Goal: Transaction & Acquisition: Purchase product/service

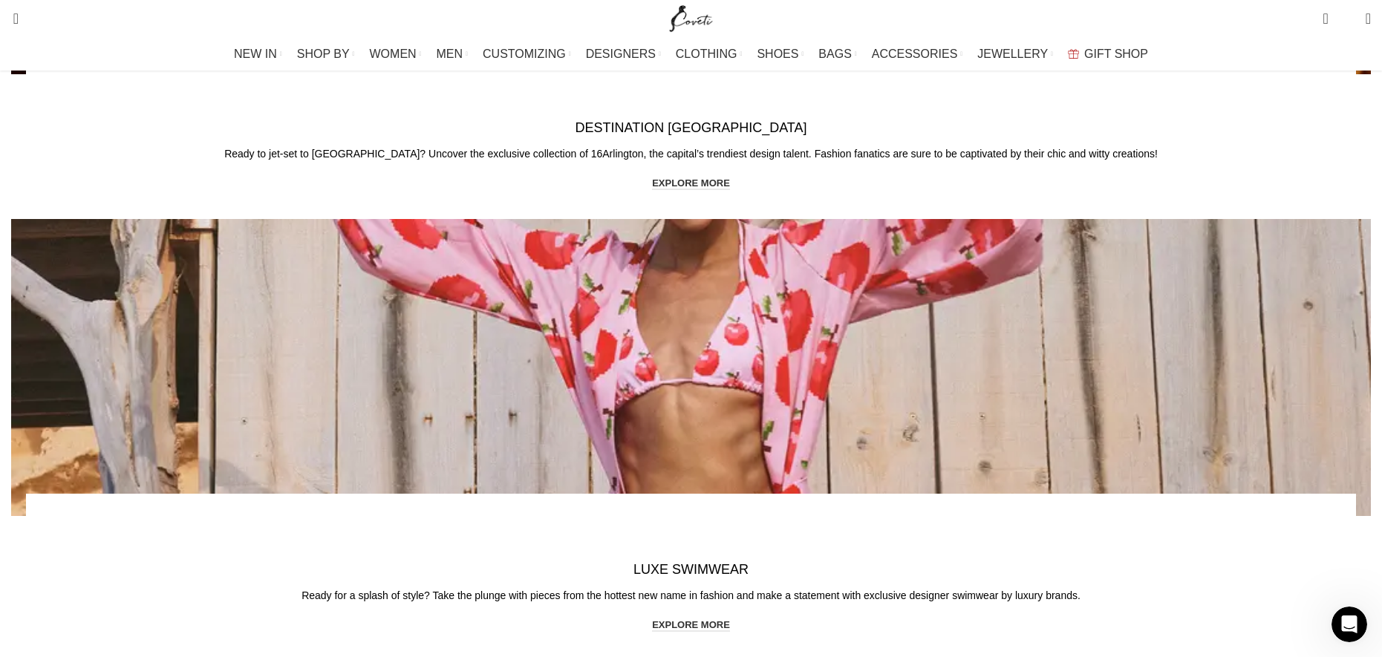
scroll to position [2822, 0]
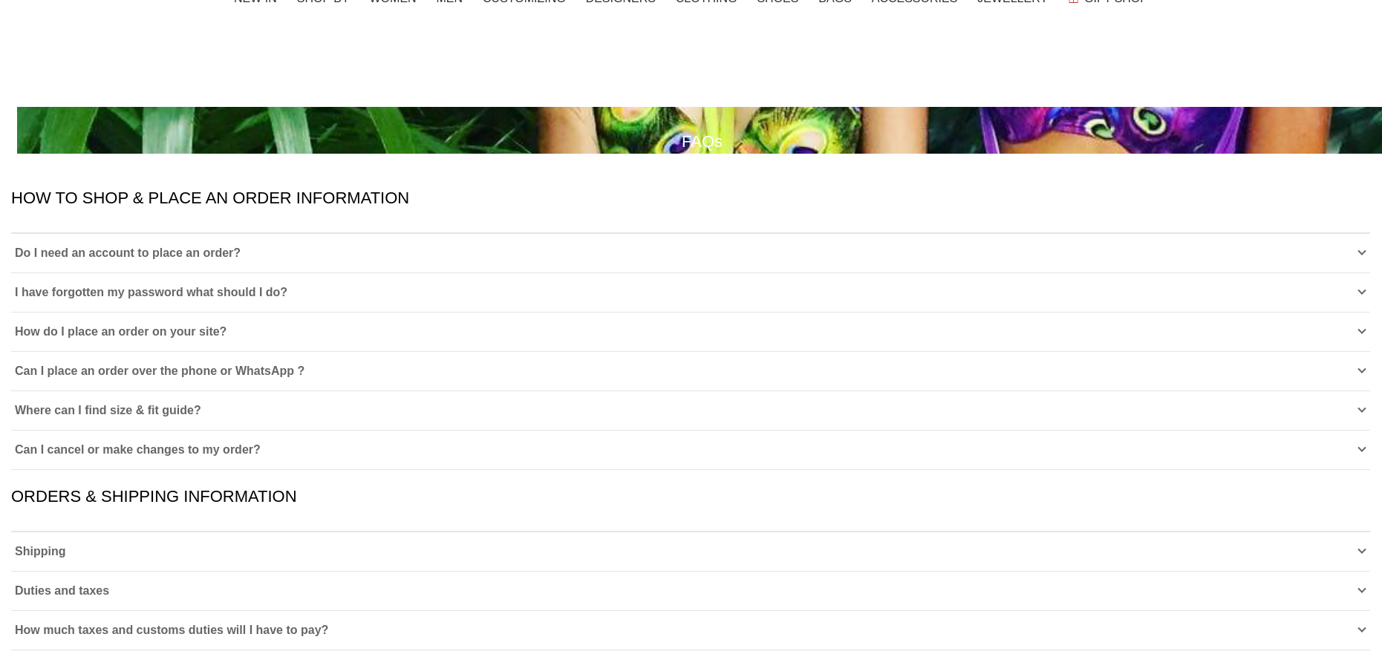
scroll to position [62, 0]
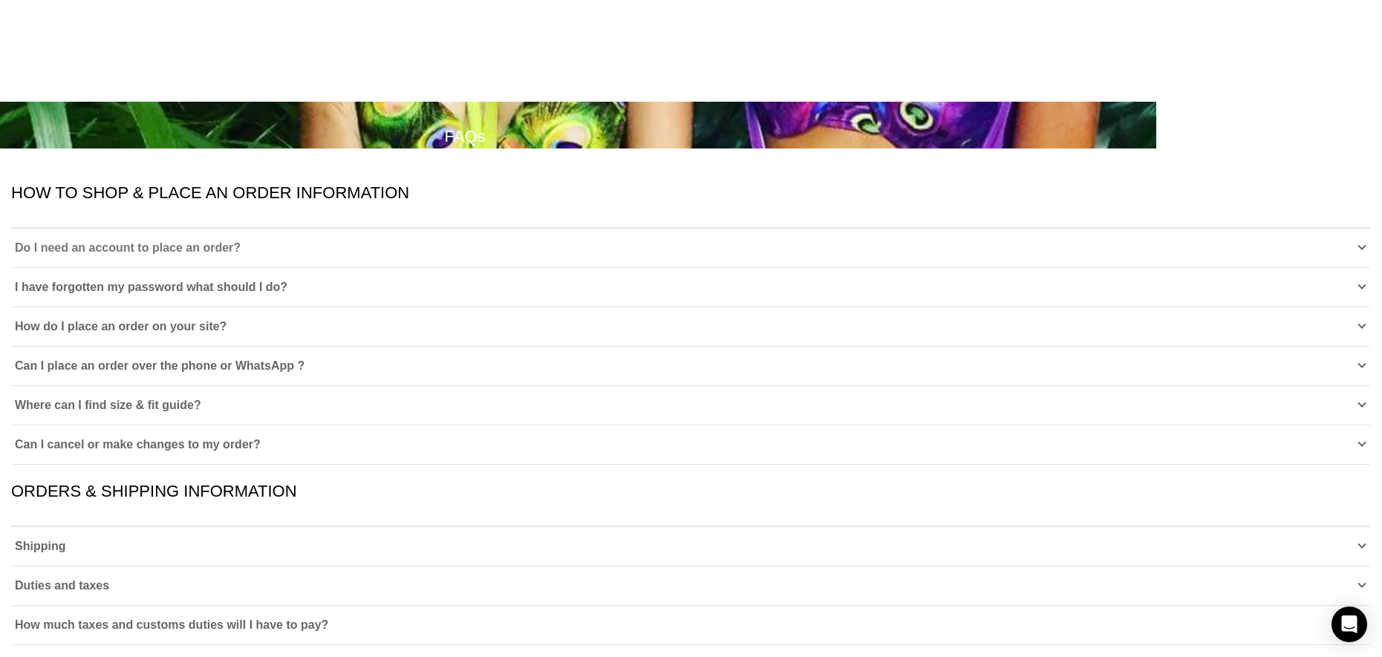
click at [241, 241] on span "Do I need an account to place an order?" at bounding box center [128, 247] width 226 height 13
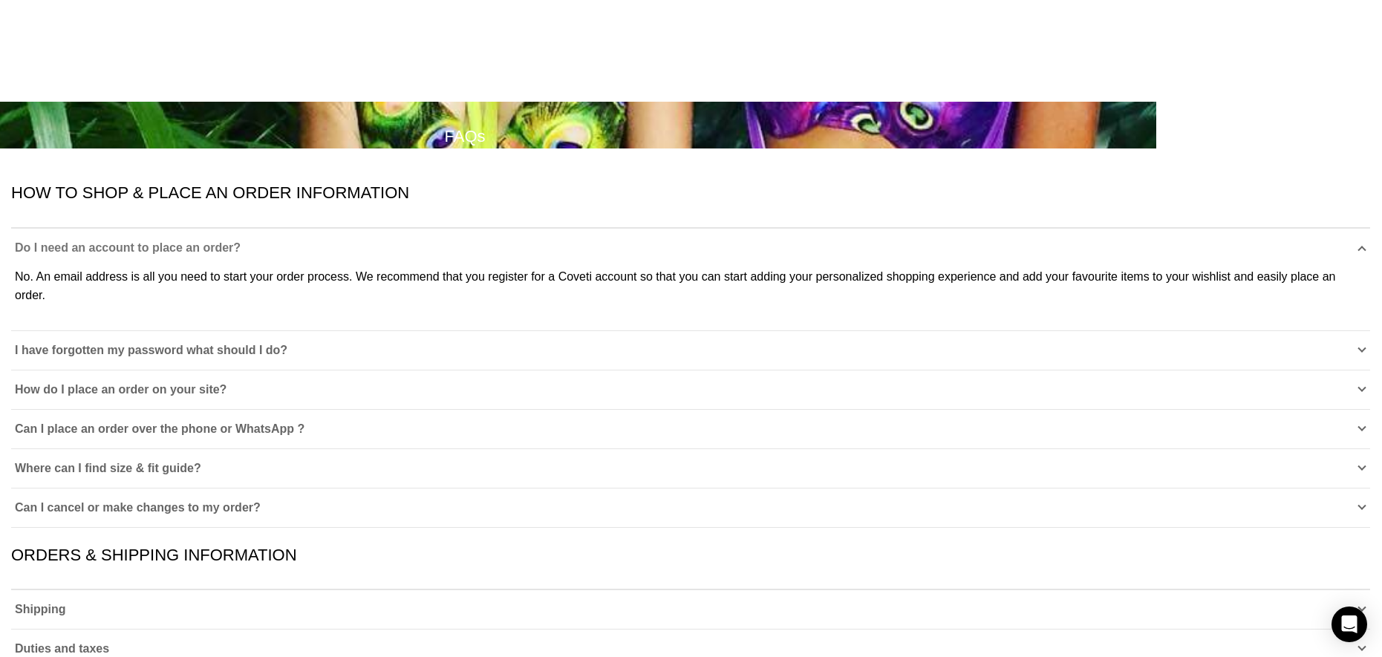
click at [241, 241] on span "Do I need an account to place an order?" at bounding box center [128, 247] width 226 height 13
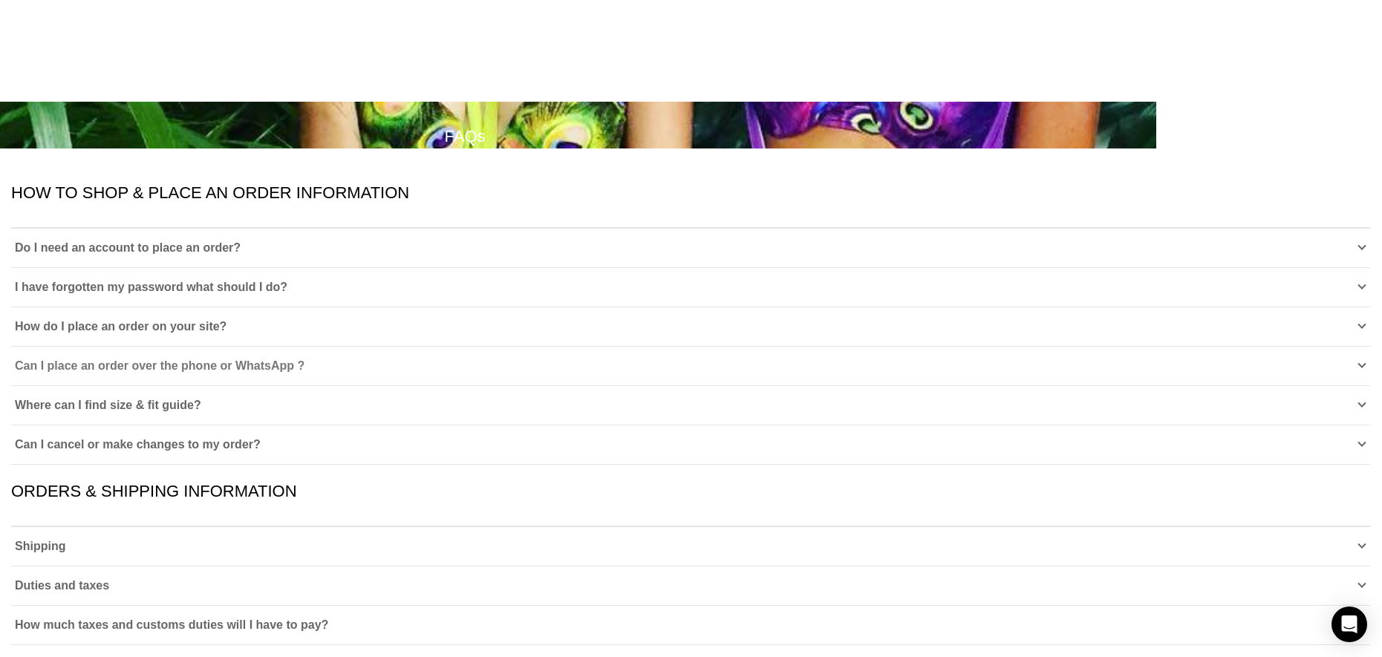
click at [305, 359] on span "Can I place an order over the phone or WhatsApp ?" at bounding box center [160, 365] width 290 height 13
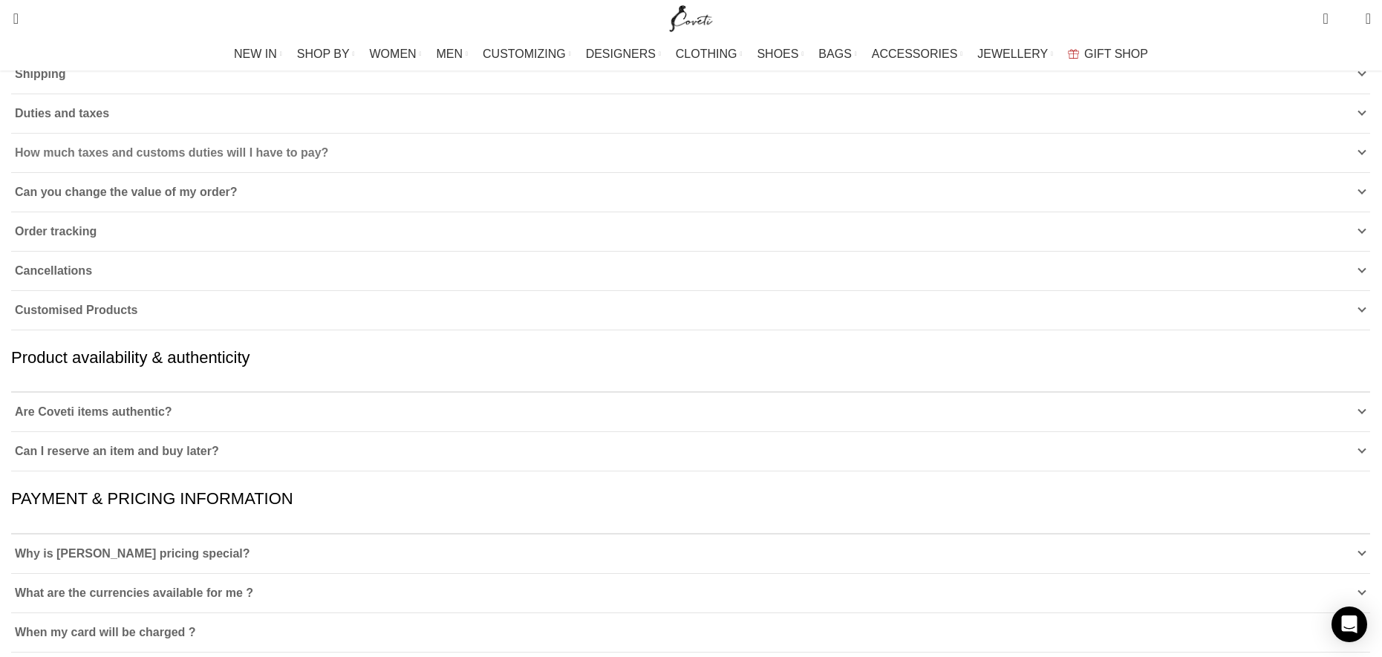
scroll to position [702, 0]
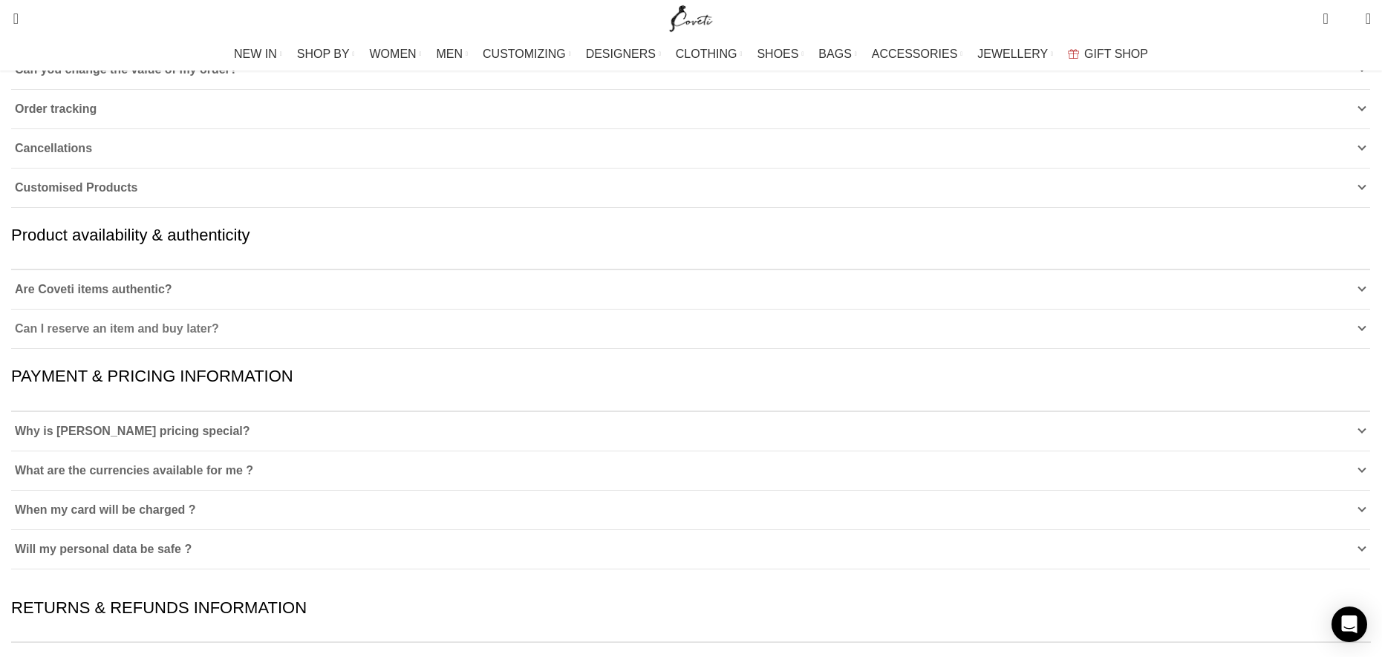
click at [501, 313] on link "Can I reserve an item and buy later?" at bounding box center [690, 329] width 1359 height 39
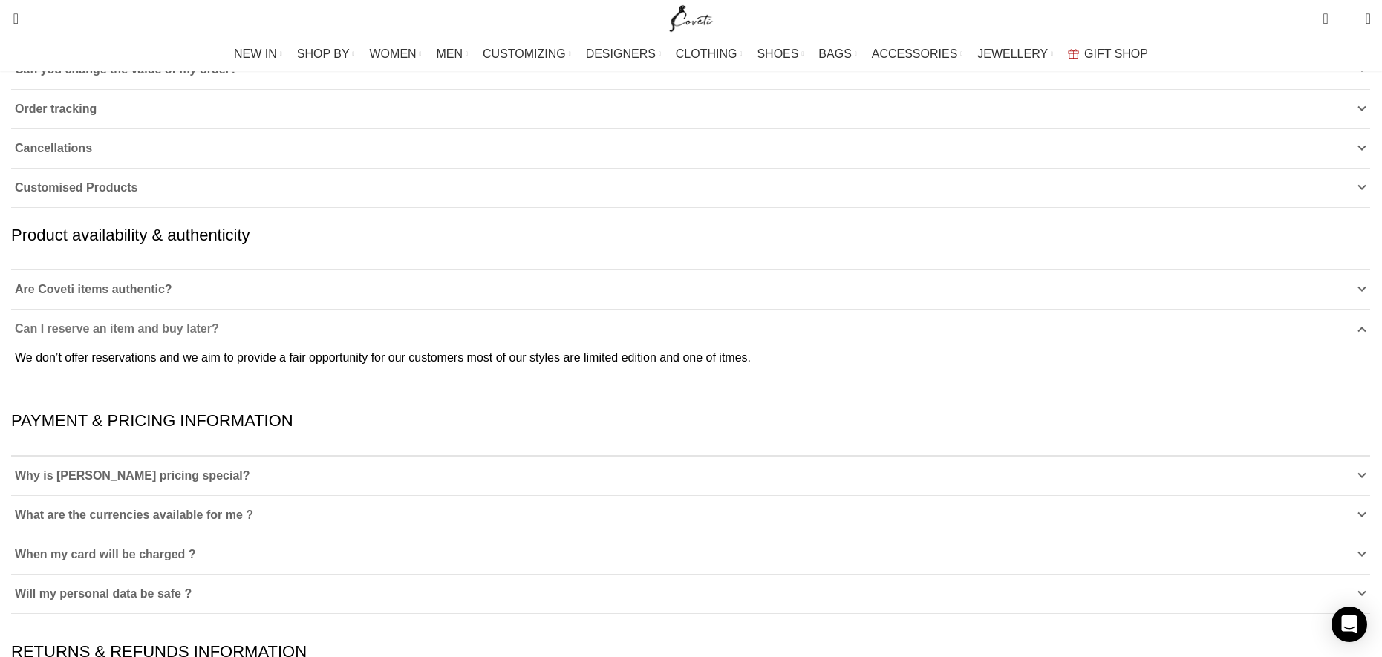
click at [498, 314] on link "Can I reserve an item and buy later?" at bounding box center [690, 329] width 1359 height 39
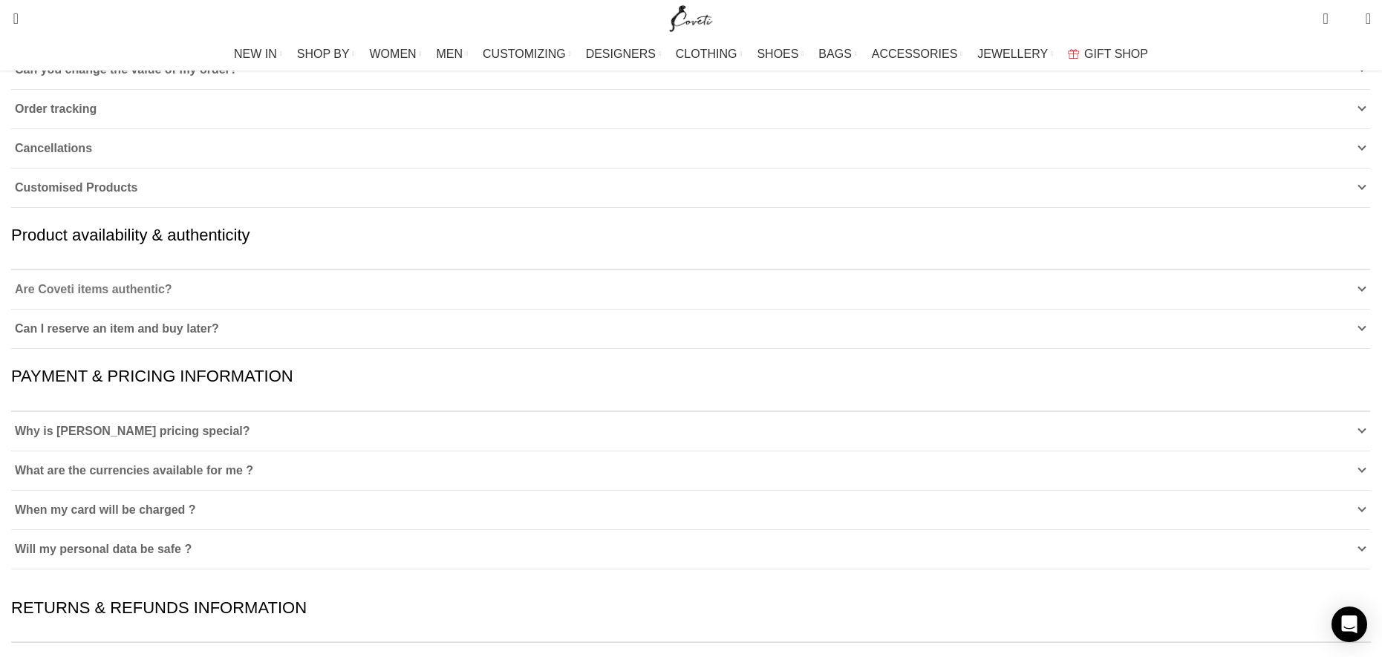
click at [495, 288] on link "Are Coveti items authentic?" at bounding box center [690, 289] width 1359 height 39
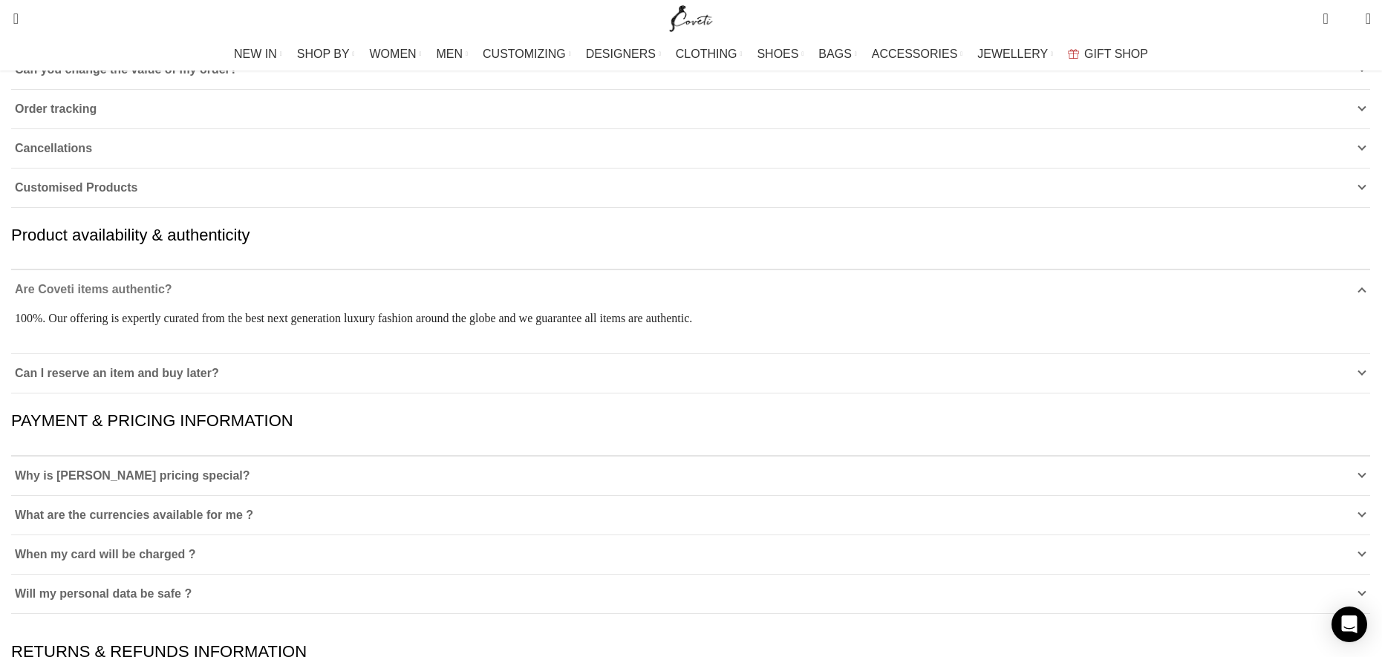
click at [495, 290] on link "Are Coveti items authentic?" at bounding box center [690, 289] width 1359 height 39
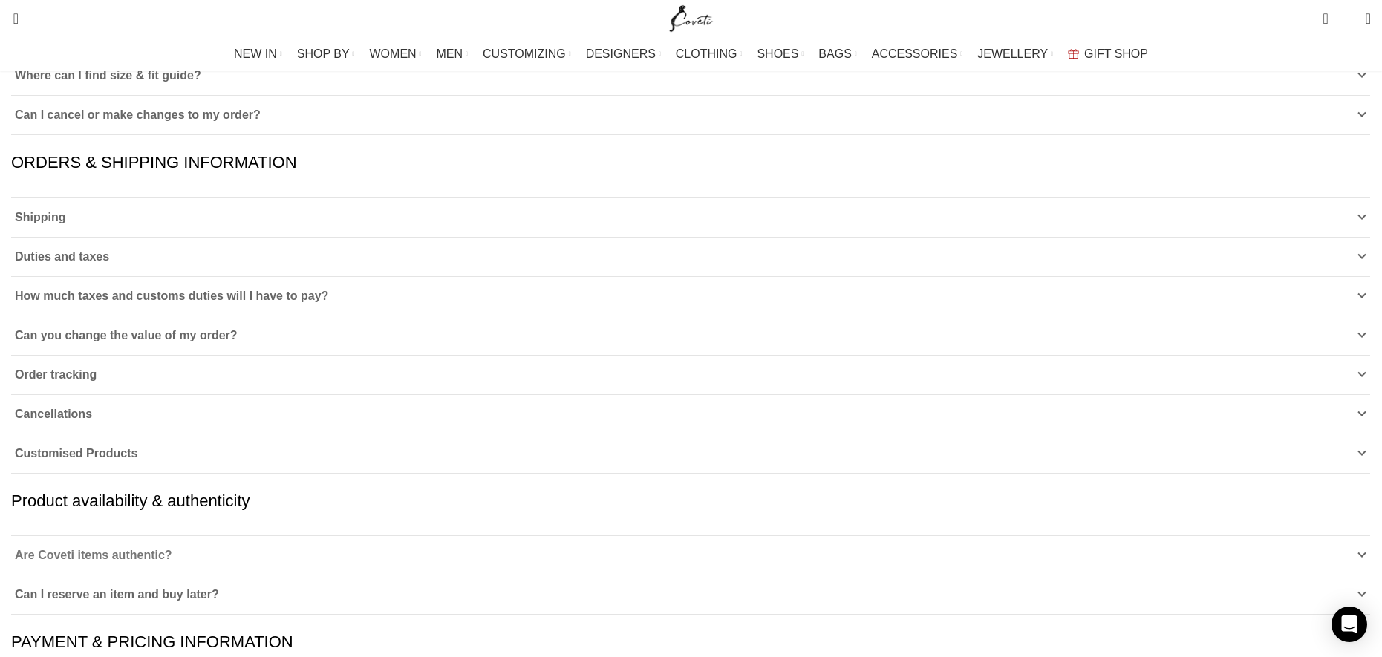
scroll to position [873, 0]
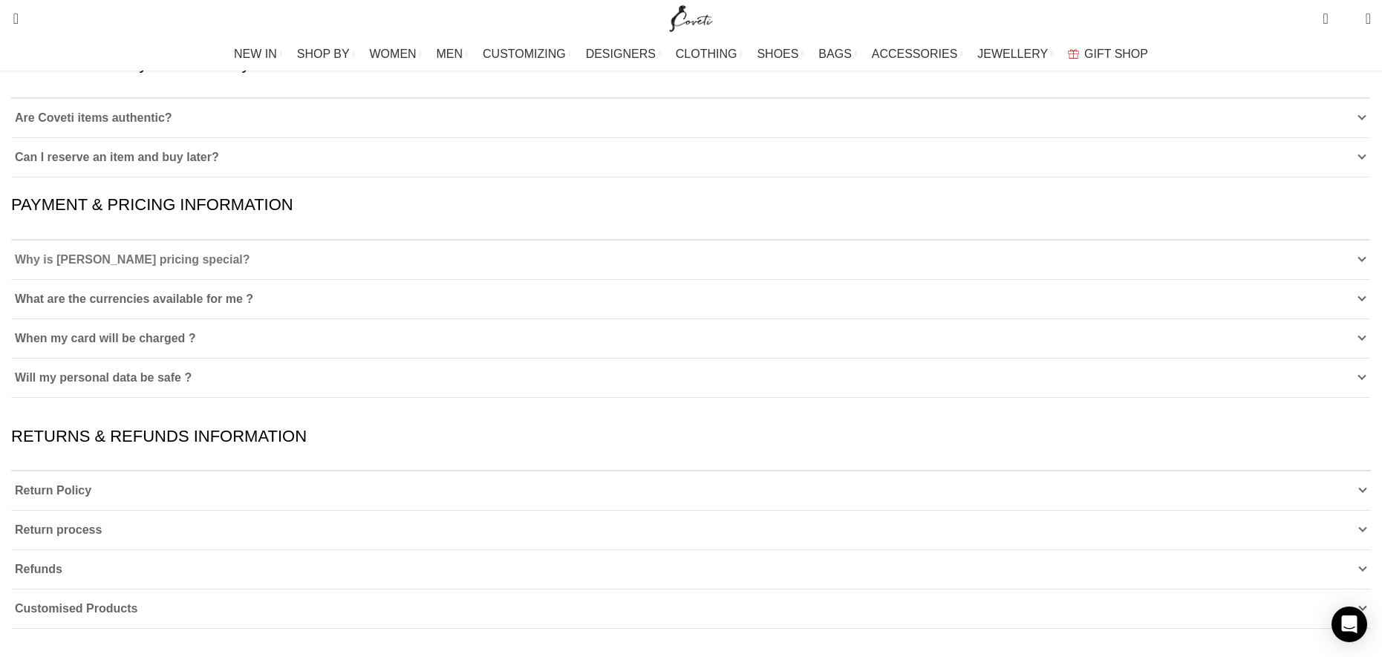
click at [399, 241] on link "Why is Coveti pricing special?" at bounding box center [690, 260] width 1359 height 39
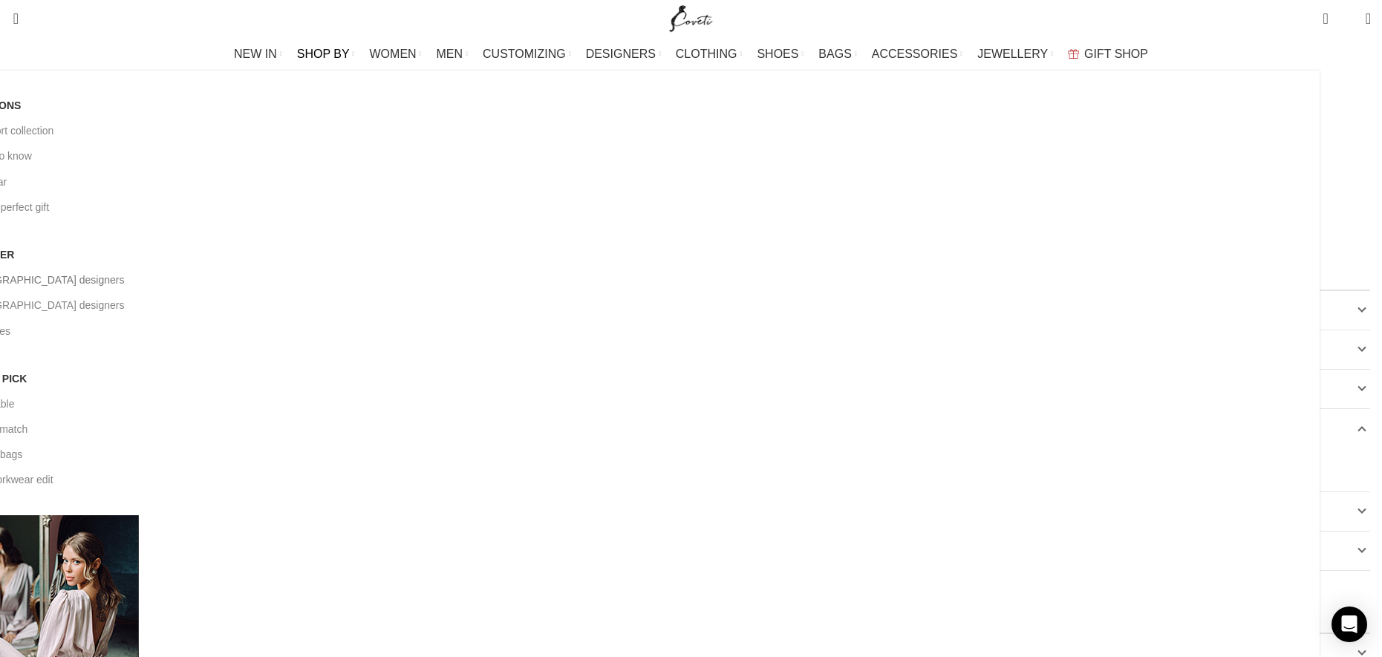
click at [439, 267] on link "[DEMOGRAPHIC_DATA] designers" at bounding box center [634, 279] width 1349 height 25
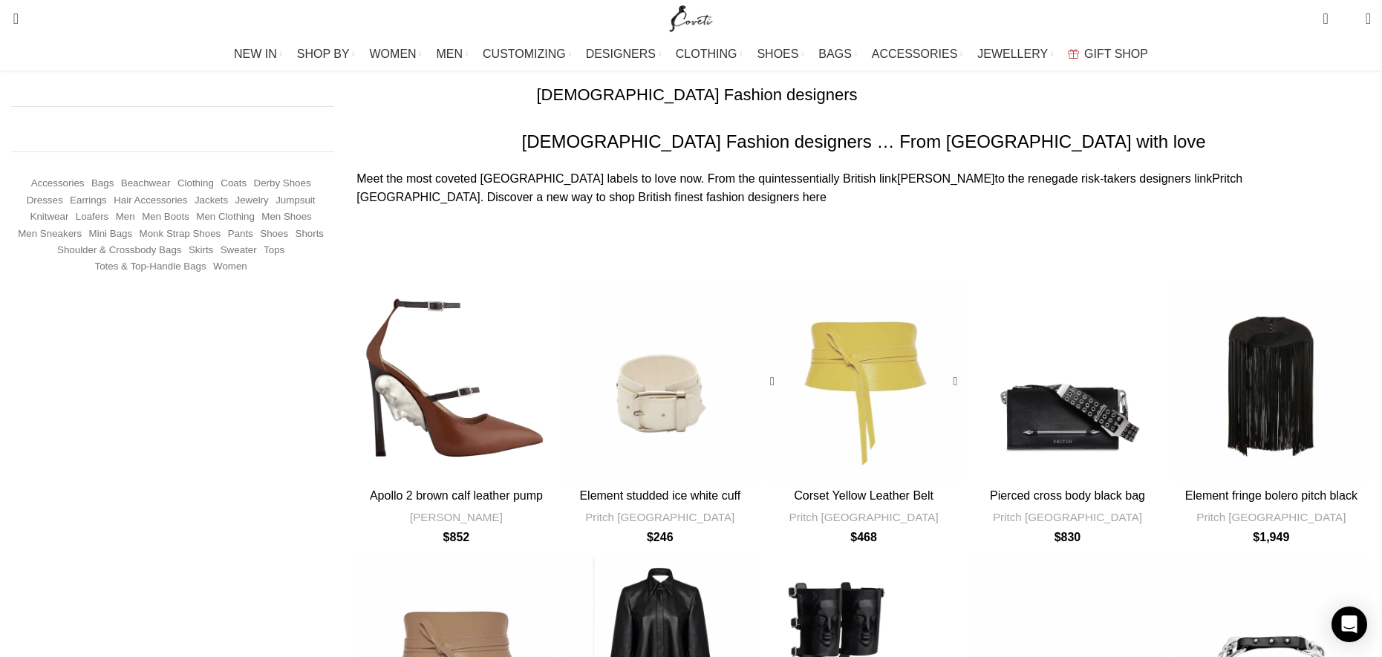
scroll to position [115, 0]
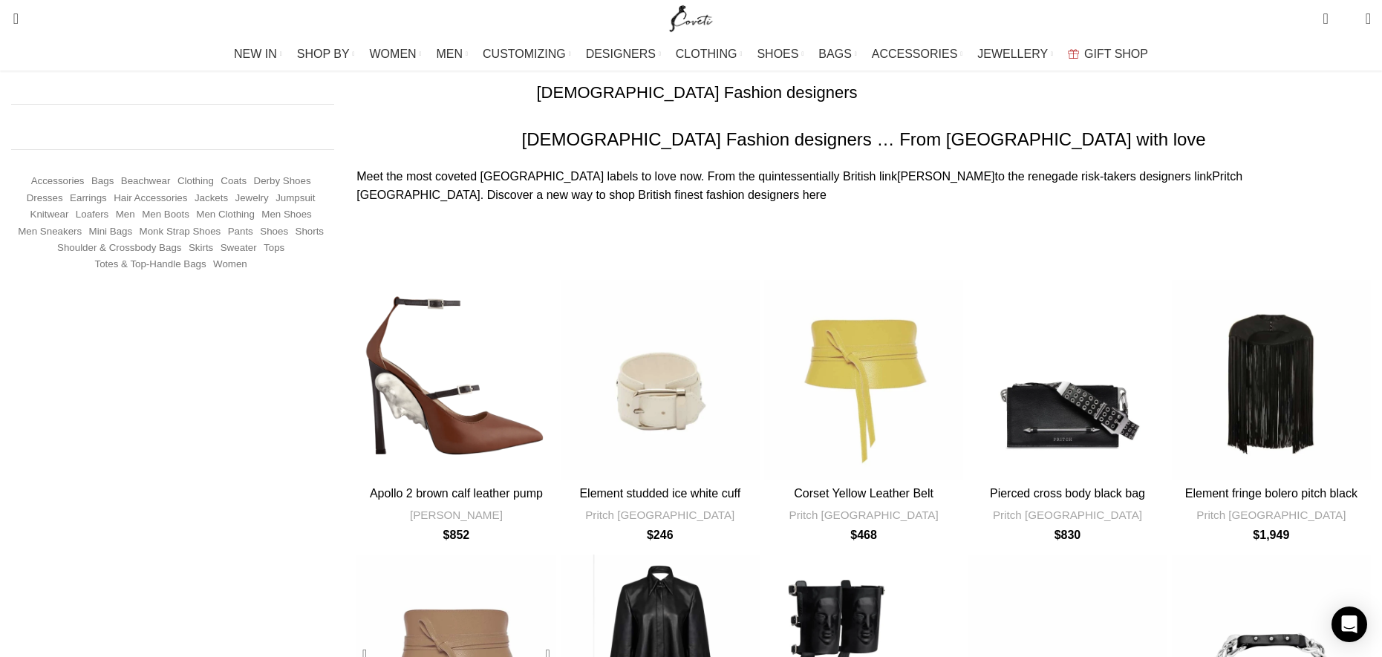
click at [556, 555] on div "Corset Beige leather Belt" at bounding box center [506, 654] width 100 height 199
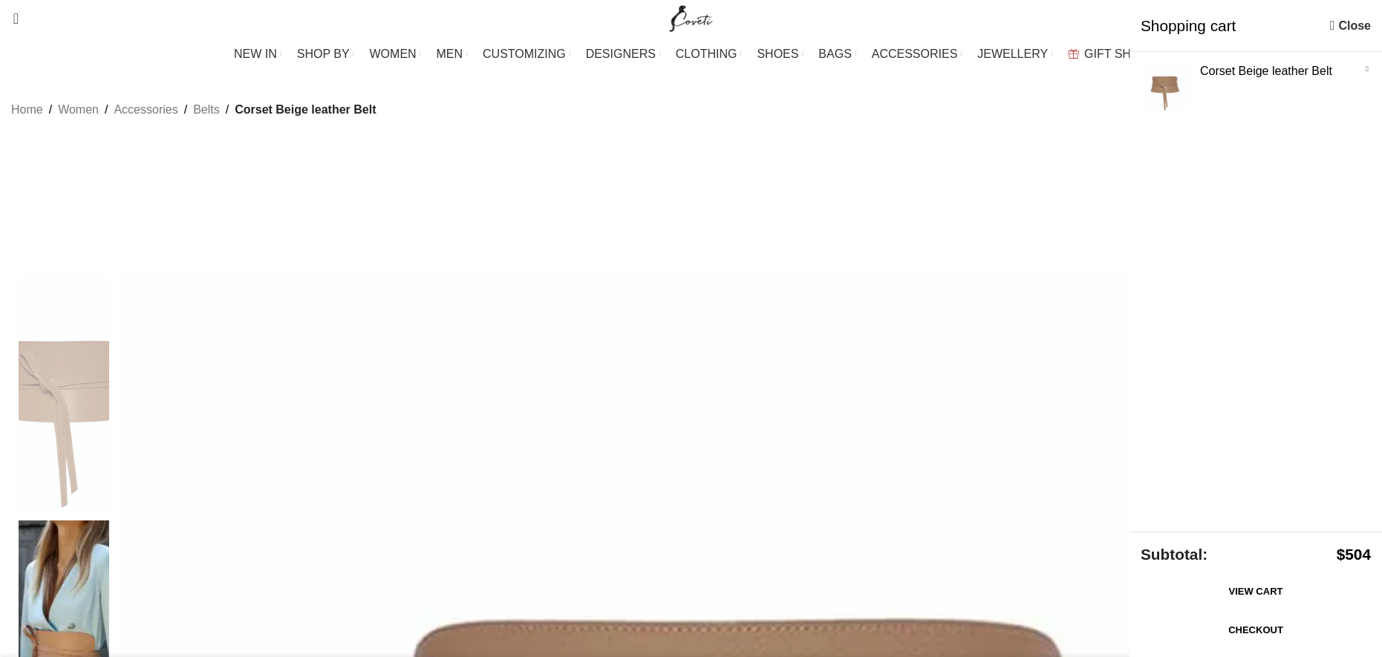
click at [1266, 639] on link "Checkout" at bounding box center [1256, 630] width 230 height 31
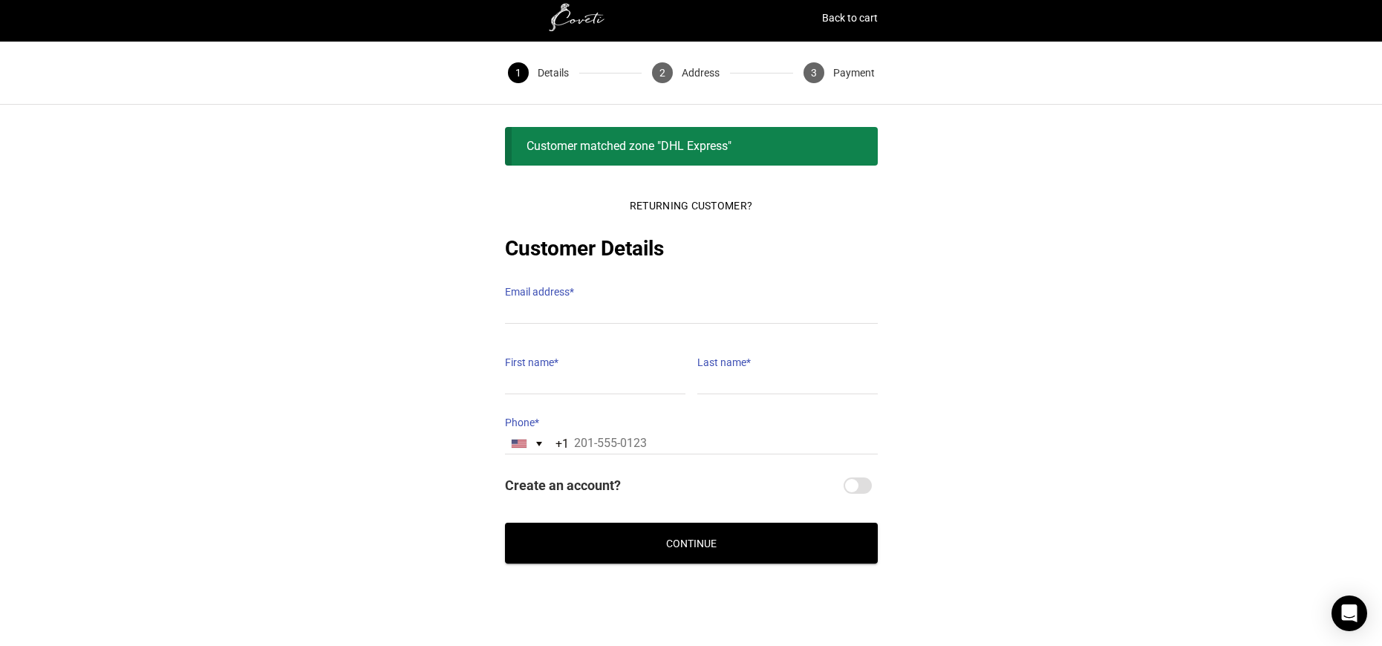
scroll to position [30, 0]
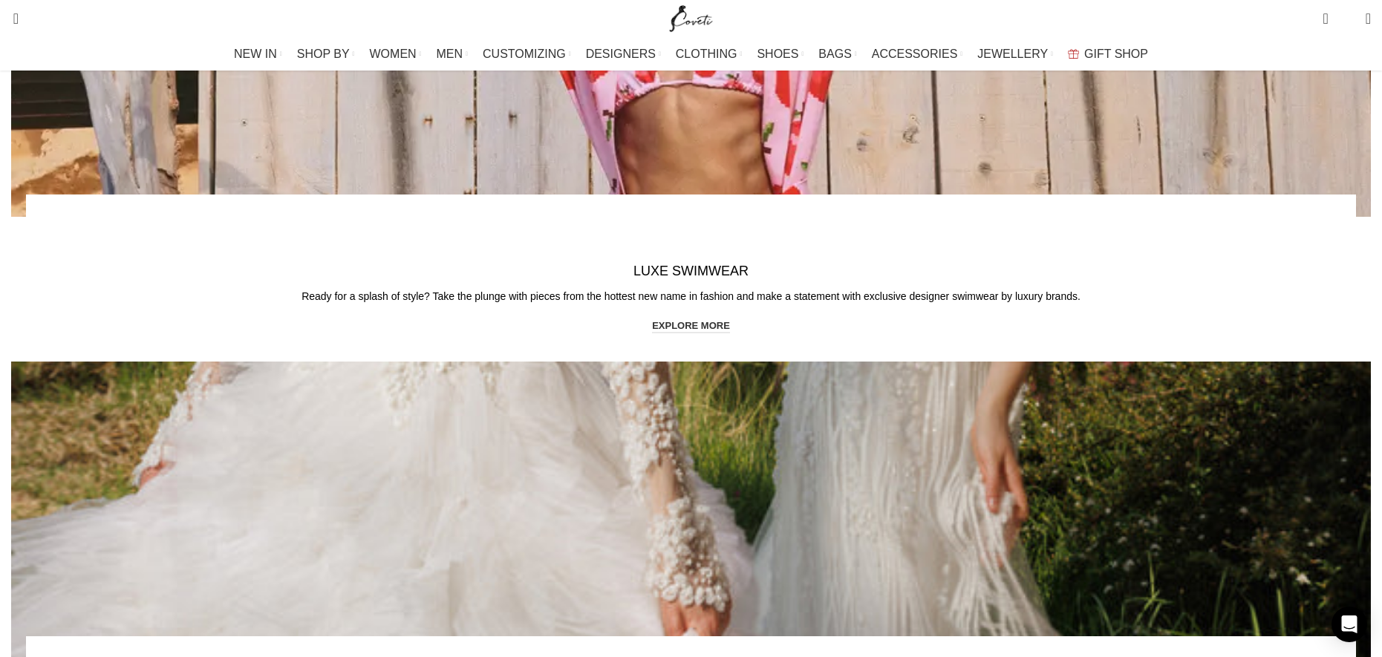
scroll to position [3131, 0]
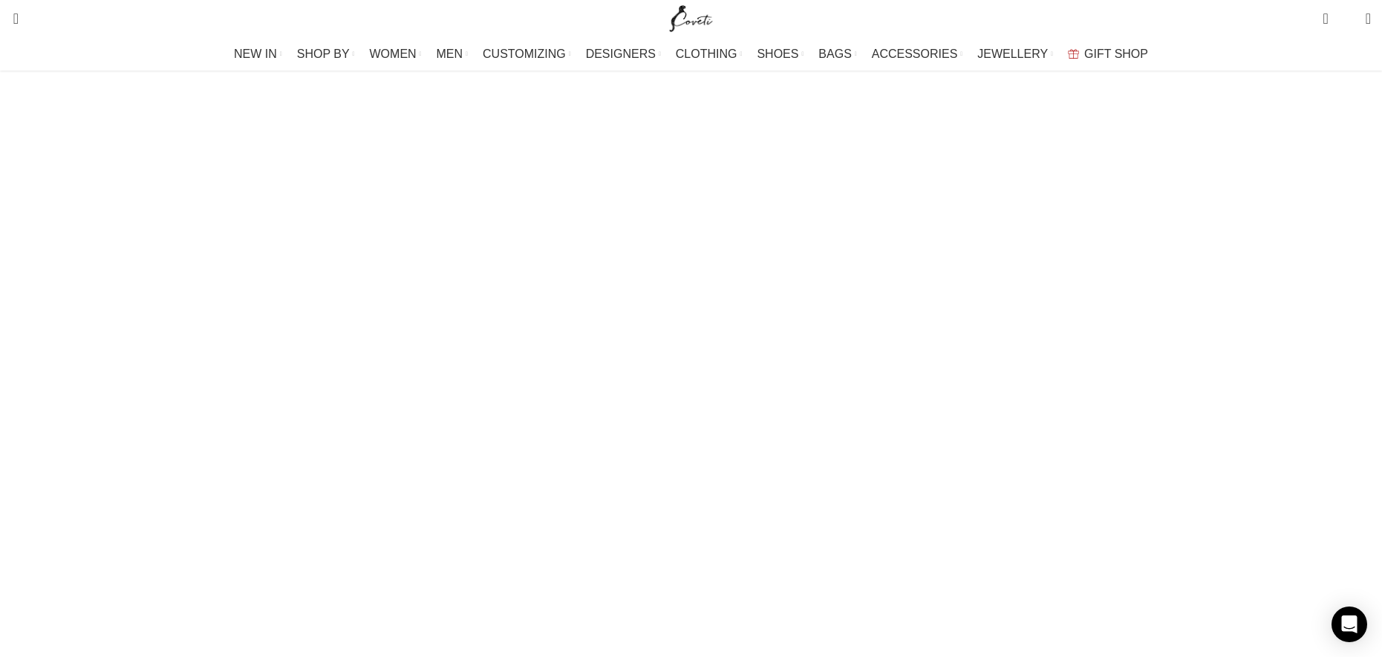
scroll to position [1951, 0]
